Goal: Navigation & Orientation: Find specific page/section

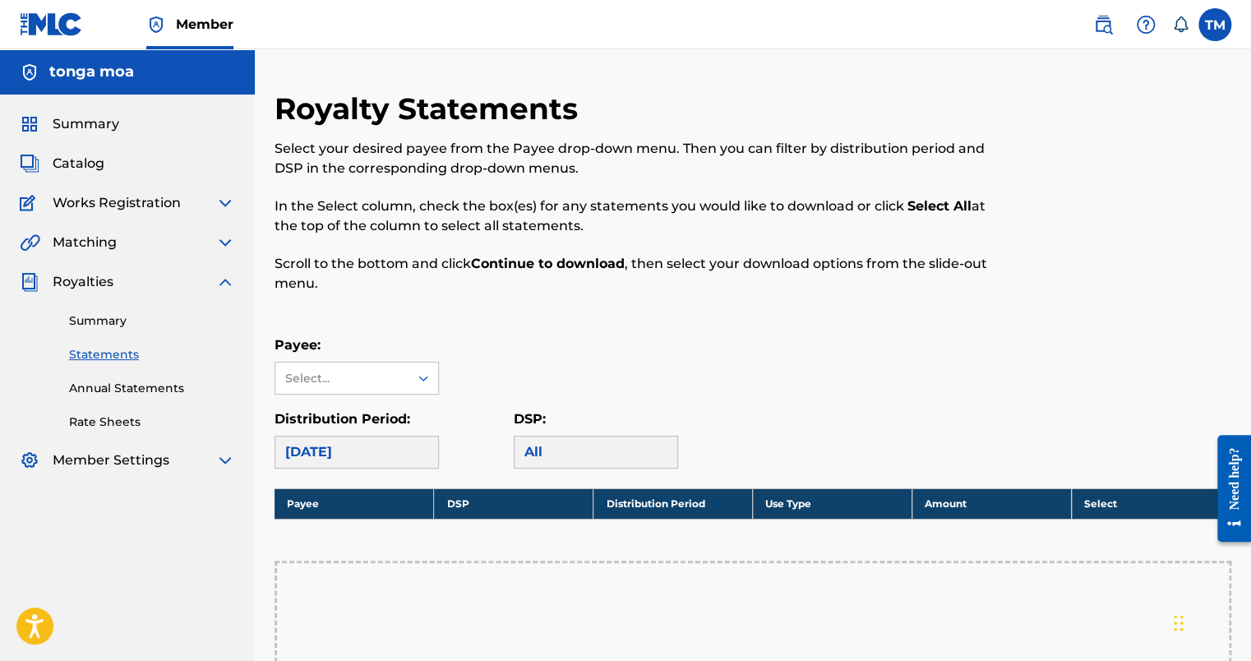
click at [89, 158] on span "Catalog" at bounding box center [79, 164] width 52 height 20
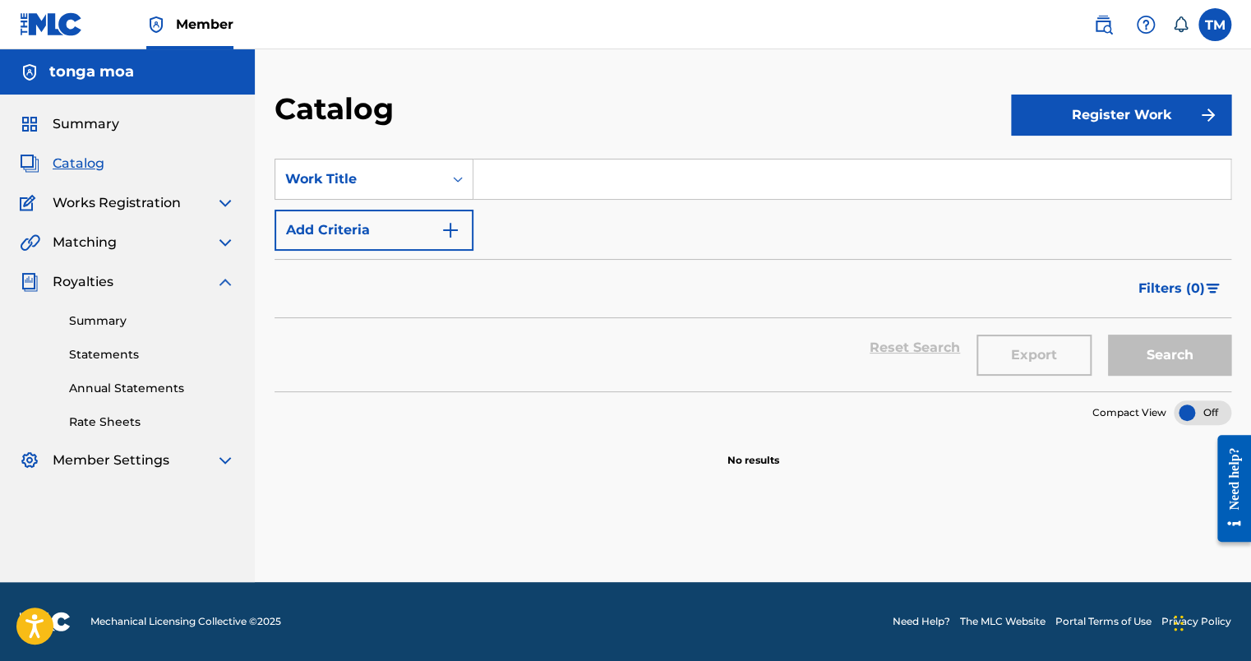
click at [91, 114] on span "Summary" at bounding box center [86, 124] width 67 height 20
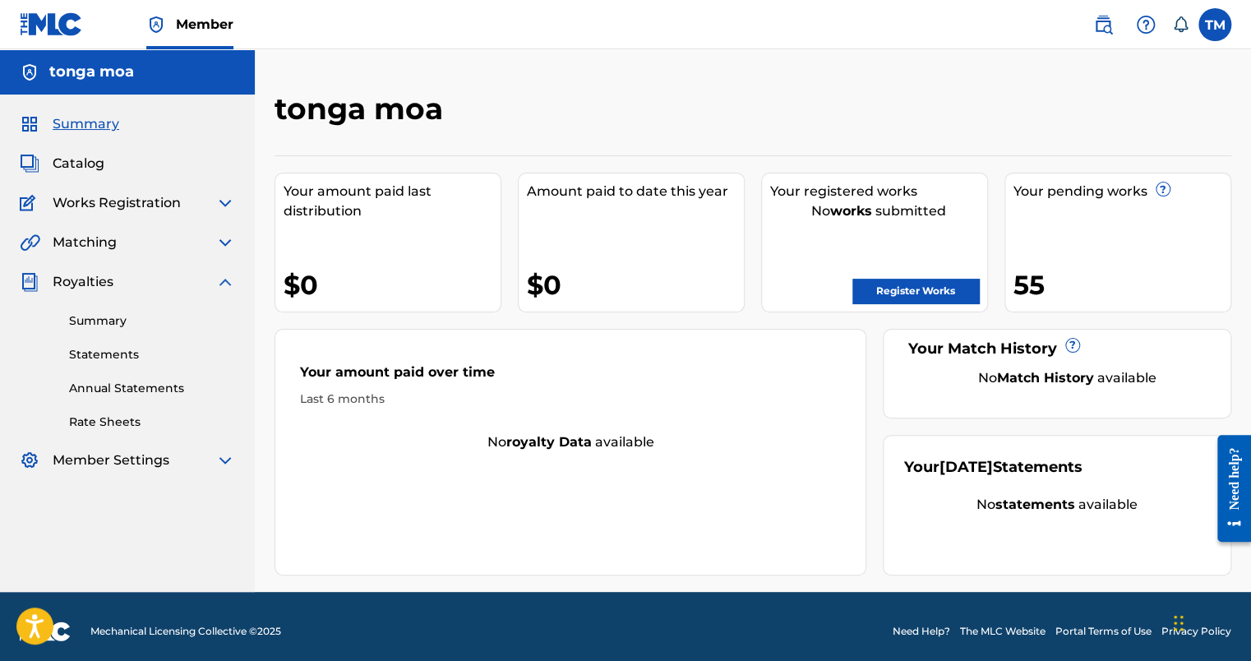
click at [99, 286] on span "Royalties" at bounding box center [83, 282] width 61 height 20
click at [95, 242] on span "Matching" at bounding box center [85, 243] width 64 height 20
click at [226, 232] on div "Summary Catalog Works Registration Claiming Tool Individual Registration Tool B…" at bounding box center [127, 292] width 255 height 395
click at [224, 235] on img at bounding box center [225, 243] width 20 height 20
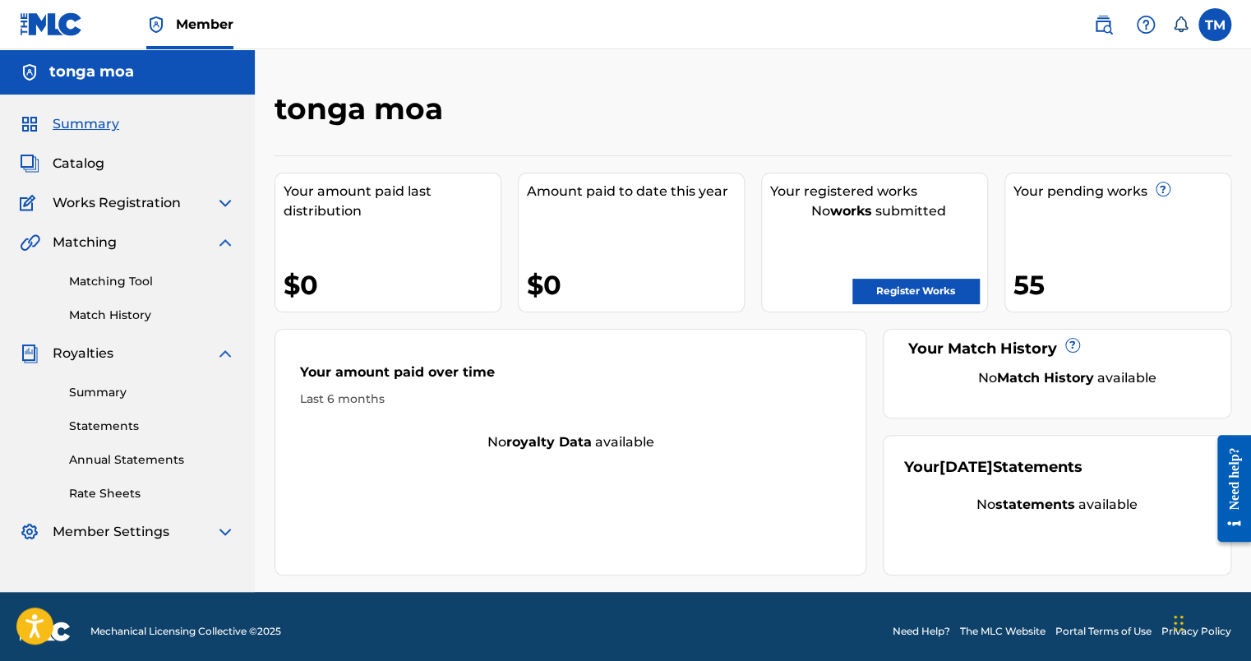
click at [146, 281] on link "Matching Tool" at bounding box center [152, 281] width 166 height 17
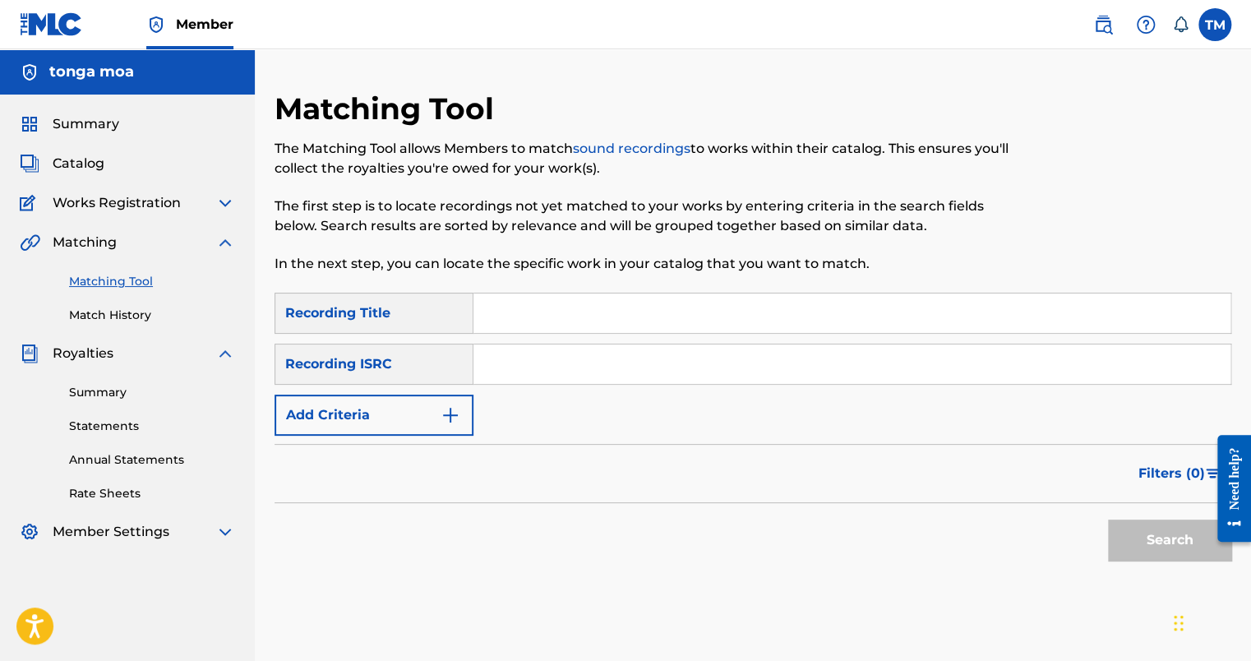
click at [138, 318] on link "Match History" at bounding box center [152, 315] width 166 height 17
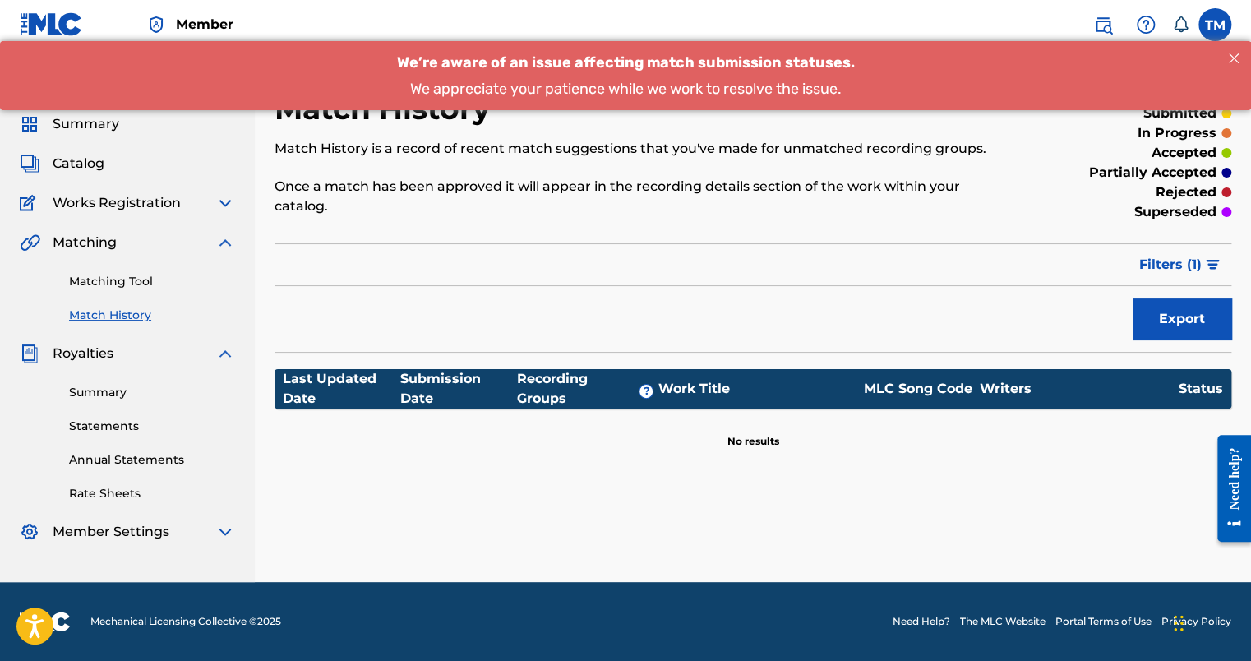
click at [115, 287] on link "Matching Tool" at bounding box center [152, 281] width 166 height 17
